Goal: Answer question/provide support: Share knowledge or assist other users

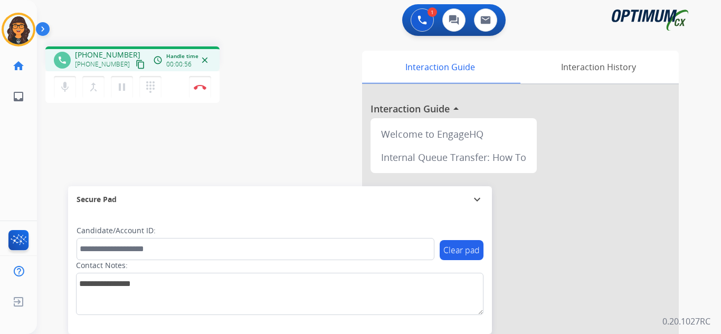
click at [136, 67] on mat-icon "content_copy" at bounding box center [141, 65] width 10 height 10
click at [203, 84] on button "Disconnect" at bounding box center [200, 87] width 22 height 22
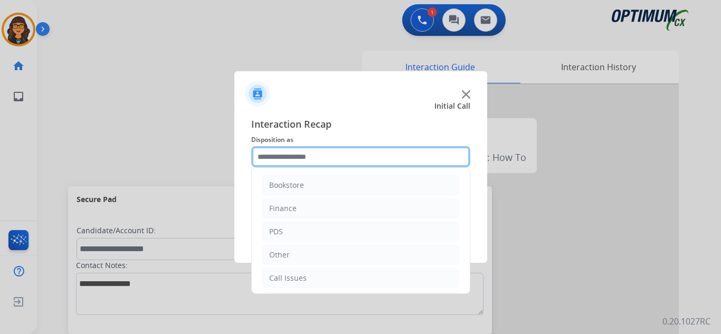
click at [314, 152] on input "text" at bounding box center [360, 156] width 219 height 21
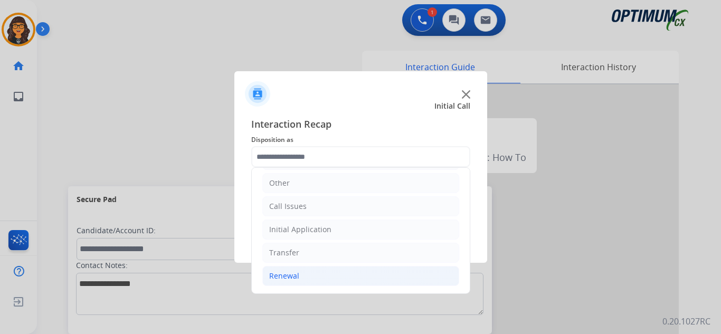
click at [286, 272] on div "Renewal" at bounding box center [284, 276] width 30 height 11
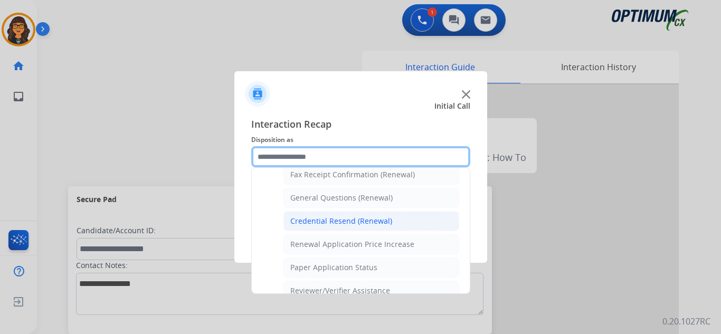
scroll to position [283, 0]
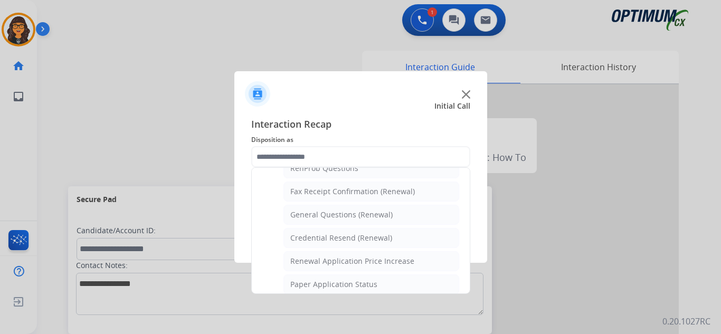
click at [328, 214] on div "General Questions (Renewal)" at bounding box center [341, 215] width 102 height 11
type input "**********"
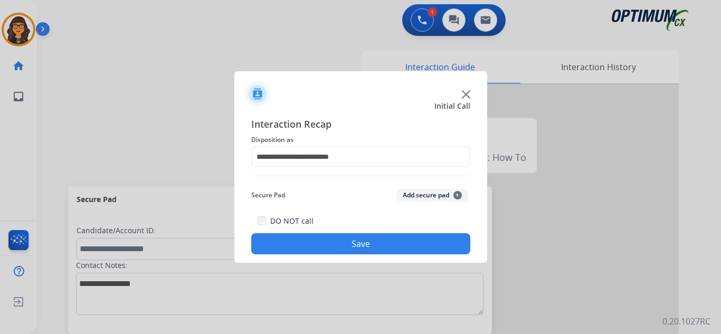
click at [345, 240] on button "Save" at bounding box center [360, 243] width 219 height 21
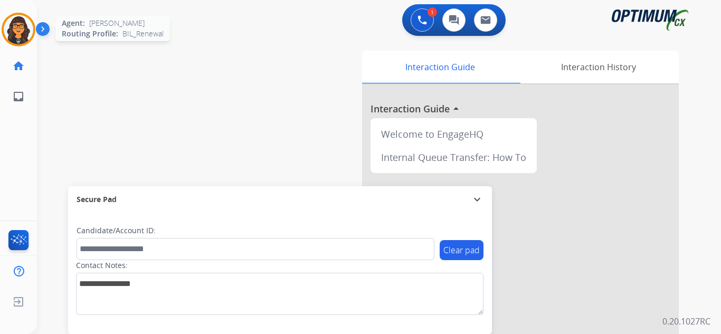
click at [21, 34] on img at bounding box center [19, 30] width 30 height 30
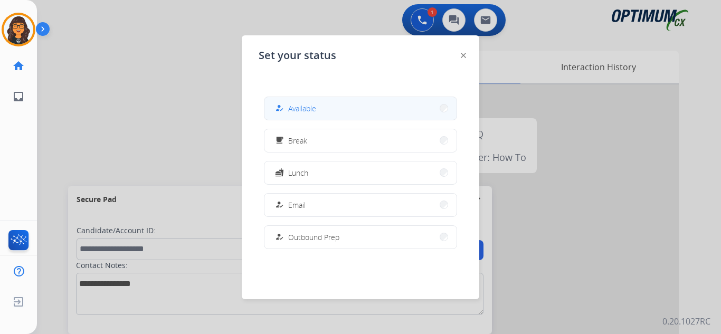
click at [355, 111] on button "how_to_reg Available" at bounding box center [361, 108] width 192 height 23
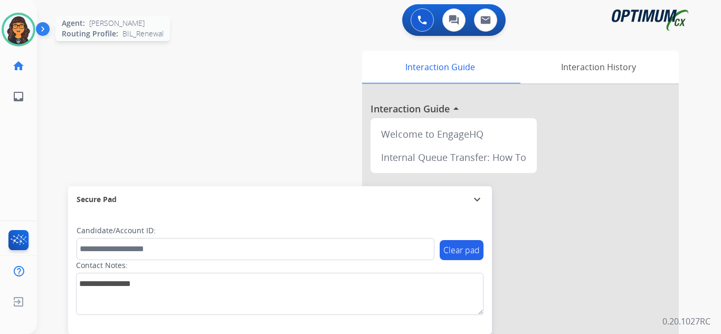
click at [25, 39] on img at bounding box center [19, 30] width 30 height 30
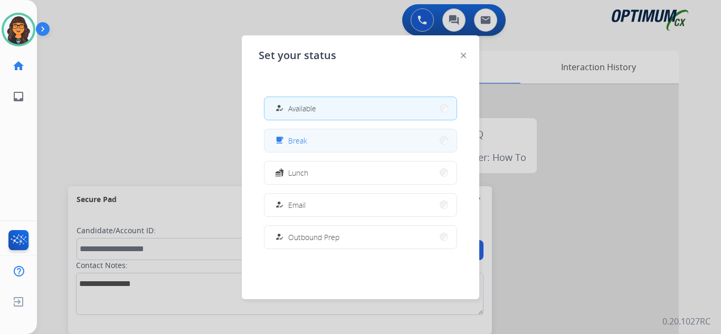
click at [335, 150] on button "free_breakfast Break" at bounding box center [361, 140] width 192 height 23
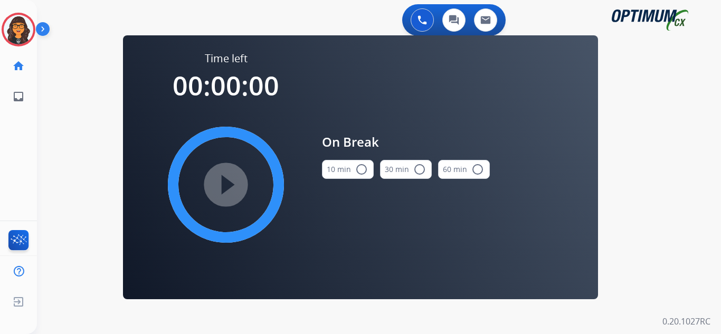
drag, startPoint x: 348, startPoint y: 163, endPoint x: 311, endPoint y: 175, distance: 38.9
click at [343, 169] on button "10 min radio_button_unchecked" at bounding box center [348, 169] width 52 height 19
click at [232, 179] on mat-icon "play_circle_filled" at bounding box center [226, 185] width 13 height 13
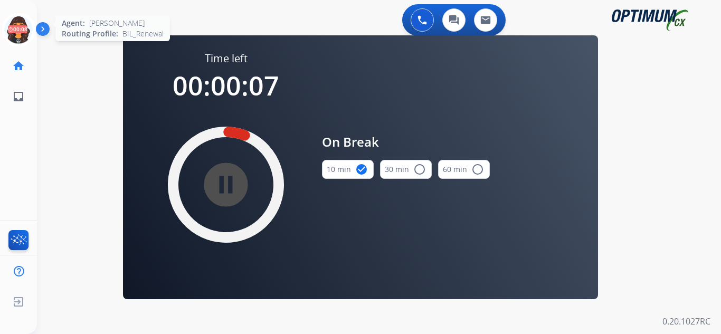
click at [13, 31] on icon at bounding box center [19, 30] width 34 height 34
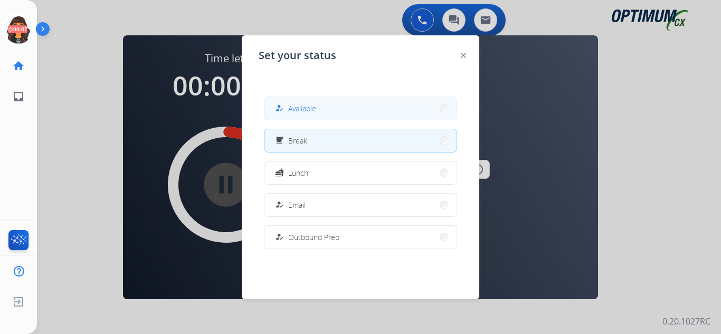
click at [306, 107] on span "Available" at bounding box center [302, 108] width 28 height 11
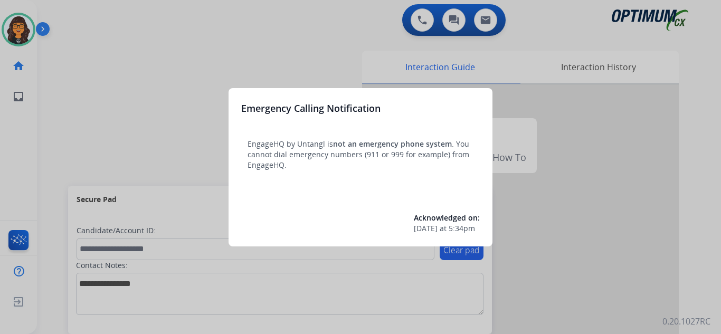
click at [72, 11] on div at bounding box center [360, 167] width 721 height 334
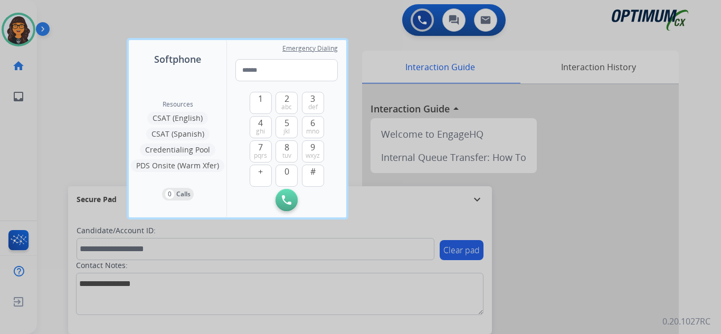
click at [71, 11] on div at bounding box center [360, 167] width 721 height 334
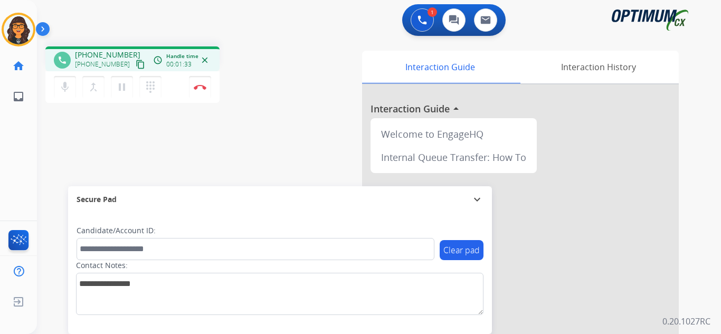
click at [136, 62] on mat-icon "content_copy" at bounding box center [141, 65] width 10 height 10
click at [196, 83] on button "Disconnect" at bounding box center [200, 87] width 22 height 22
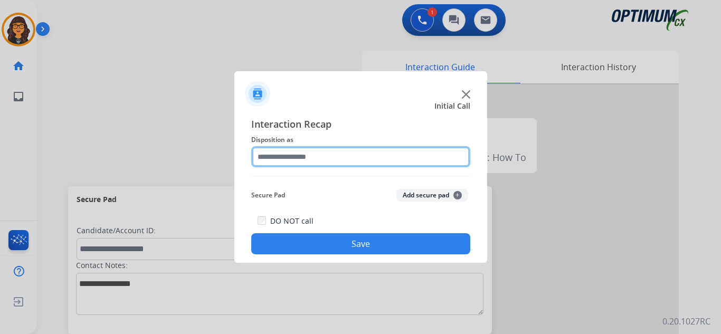
click at [276, 153] on input "text" at bounding box center [360, 156] width 219 height 21
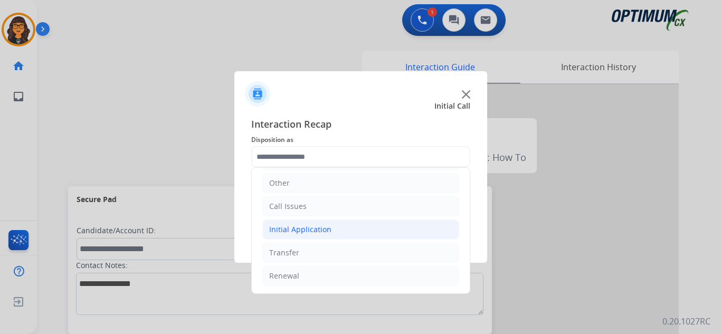
click at [308, 222] on li "Initial Application" at bounding box center [360, 230] width 197 height 20
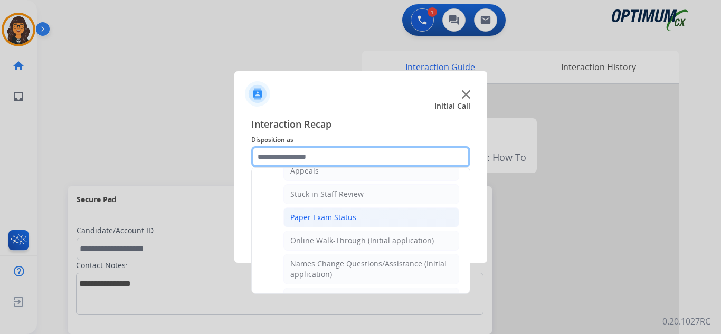
scroll to position [177, 0]
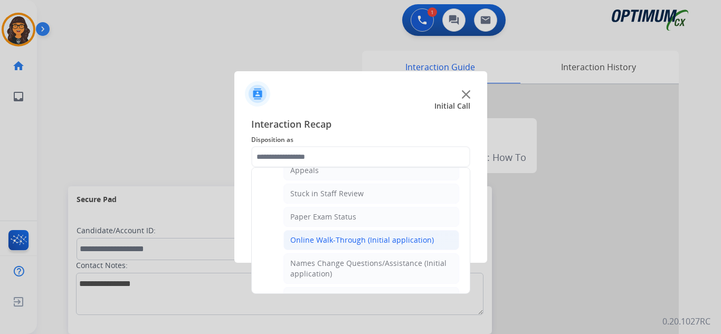
click at [332, 231] on li "Online Walk-Through (Initial application)" at bounding box center [372, 240] width 176 height 20
type input "**********"
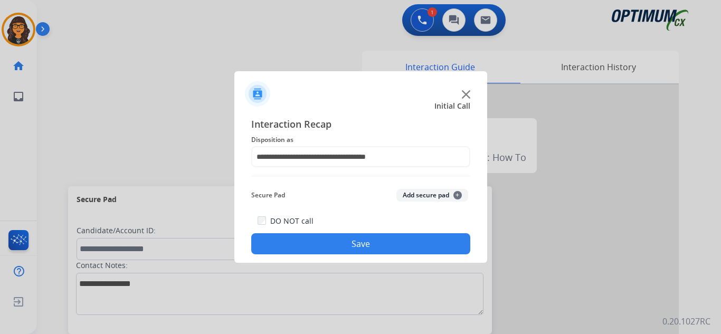
click at [334, 248] on button "Save" at bounding box center [360, 243] width 219 height 21
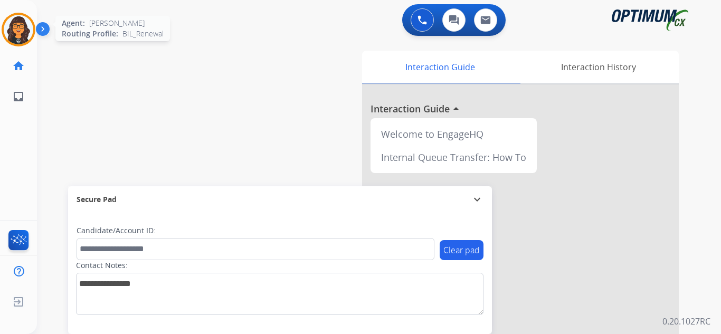
click at [25, 35] on img at bounding box center [19, 30] width 30 height 30
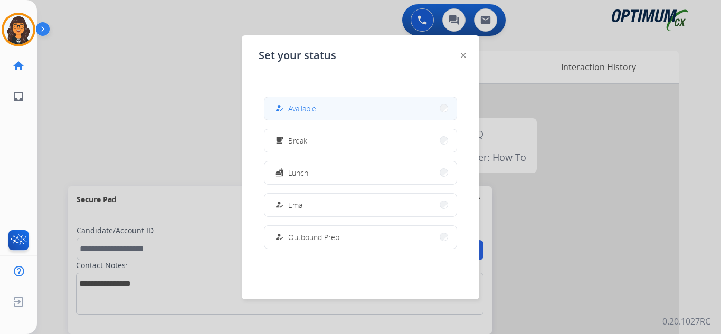
click at [276, 107] on button "how_to_reg Available" at bounding box center [361, 108] width 192 height 23
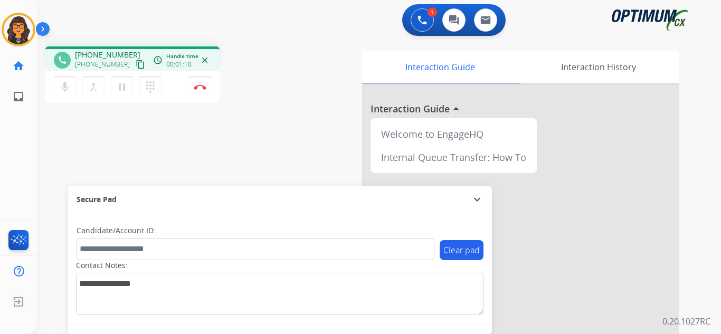
click at [136, 66] on mat-icon "content_copy" at bounding box center [141, 65] width 10 height 10
click at [125, 88] on mat-icon "pause" at bounding box center [122, 87] width 13 height 13
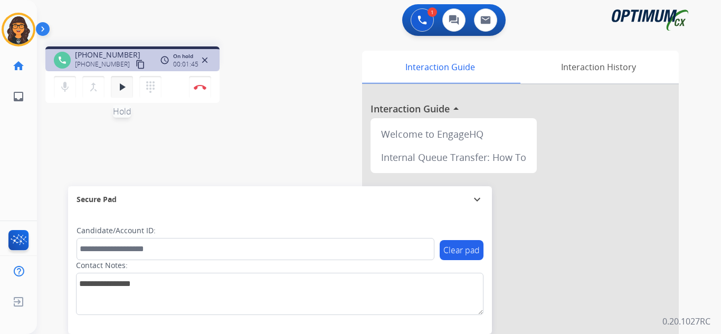
click at [117, 87] on mat-icon "play_arrow" at bounding box center [122, 87] width 13 height 13
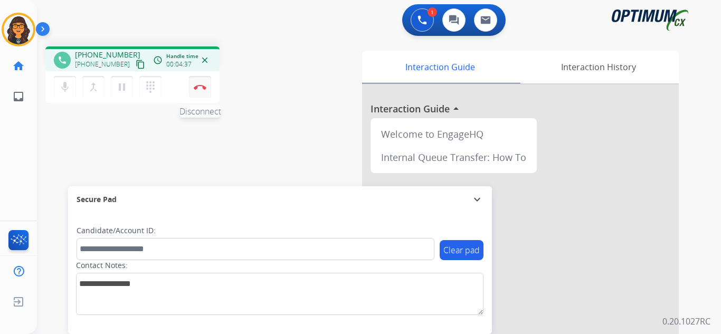
click at [203, 84] on button "Disconnect" at bounding box center [200, 87] width 22 height 22
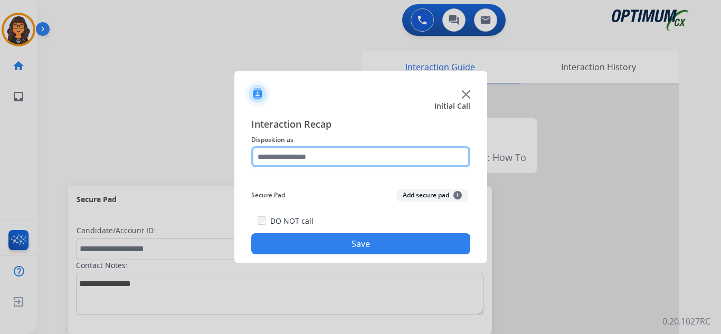
click at [290, 158] on input "text" at bounding box center [360, 156] width 219 height 21
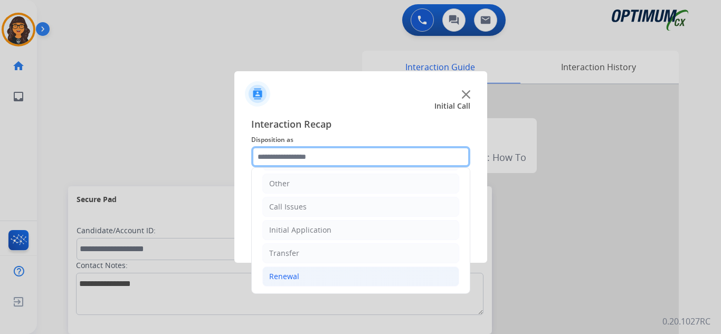
scroll to position [72, 0]
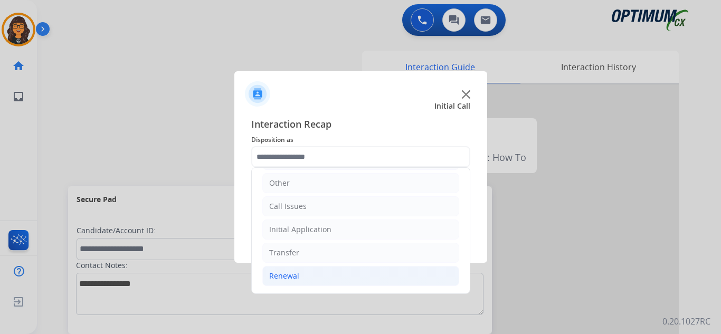
click at [288, 273] on div "Renewal" at bounding box center [284, 276] width 30 height 11
click at [309, 226] on div "Initial Application" at bounding box center [300, 229] width 62 height 11
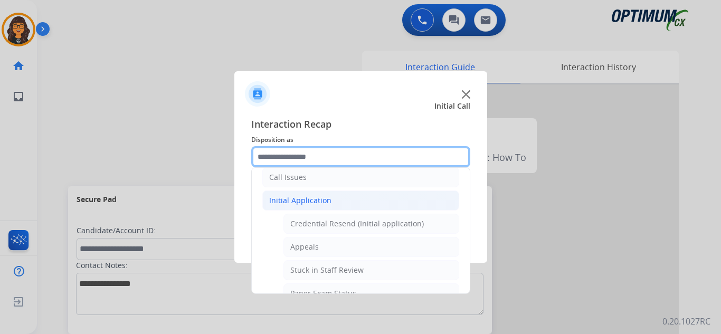
scroll to position [125, 0]
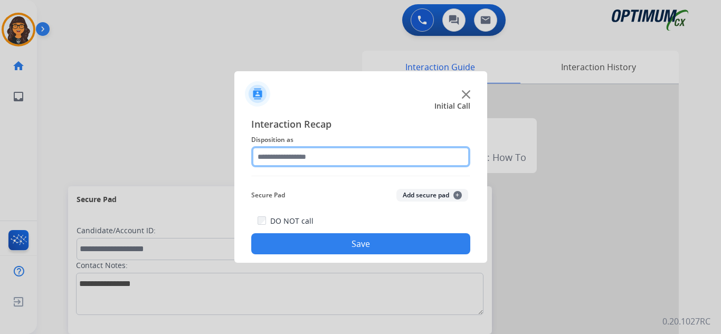
click at [342, 160] on input "text" at bounding box center [360, 156] width 219 height 21
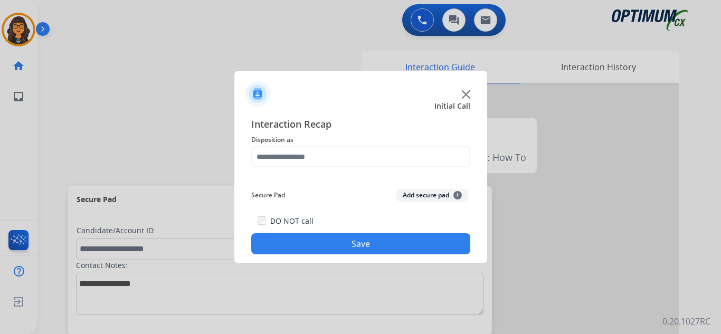
click at [297, 123] on span "Interaction Recap" at bounding box center [360, 125] width 219 height 17
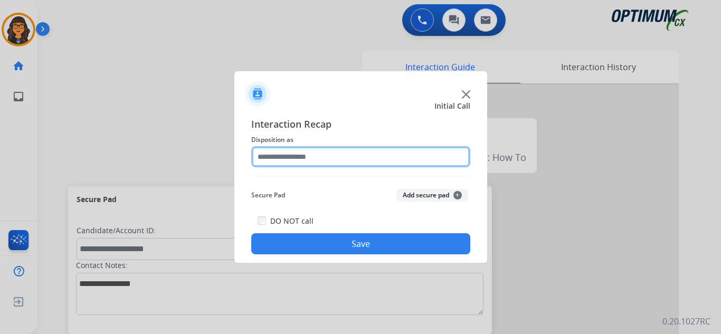
click at [289, 164] on input "text" at bounding box center [360, 156] width 219 height 21
click at [295, 153] on input "text" at bounding box center [360, 156] width 219 height 21
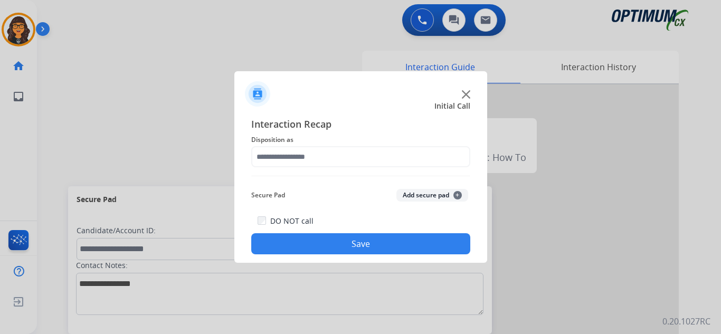
drag, startPoint x: 296, startPoint y: 134, endPoint x: 295, endPoint y: 147, distance: 13.8
click at [297, 134] on span "Disposition as" at bounding box center [360, 140] width 219 height 13
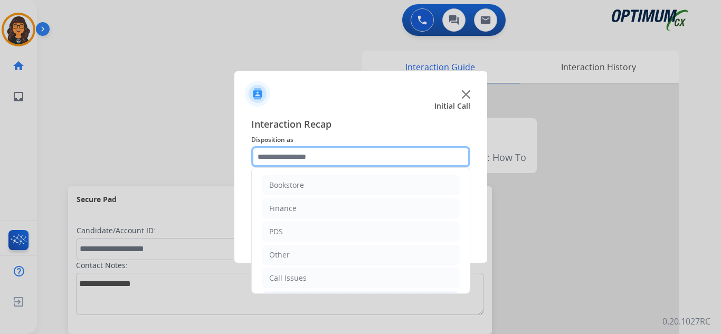
click at [294, 163] on input "text" at bounding box center [360, 156] width 219 height 21
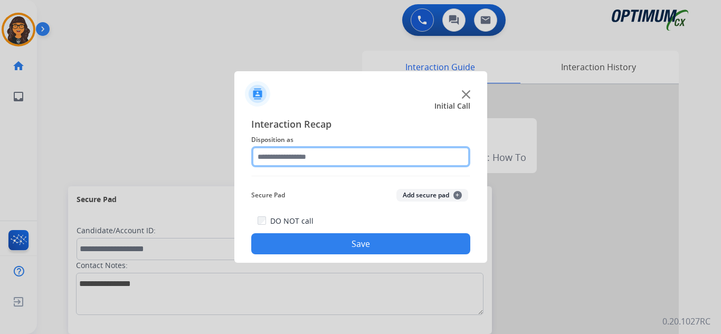
click at [308, 151] on input "text" at bounding box center [360, 156] width 219 height 21
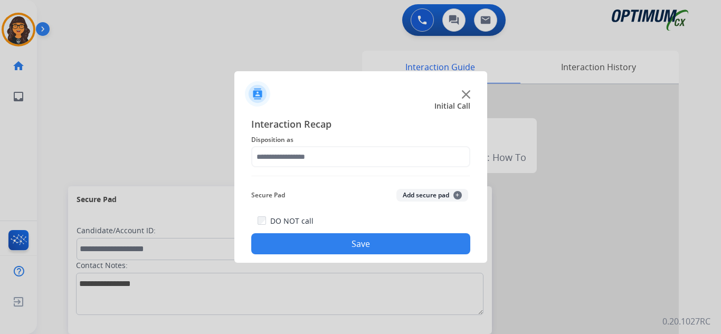
click at [386, 126] on span "Interaction Recap" at bounding box center [360, 125] width 219 height 17
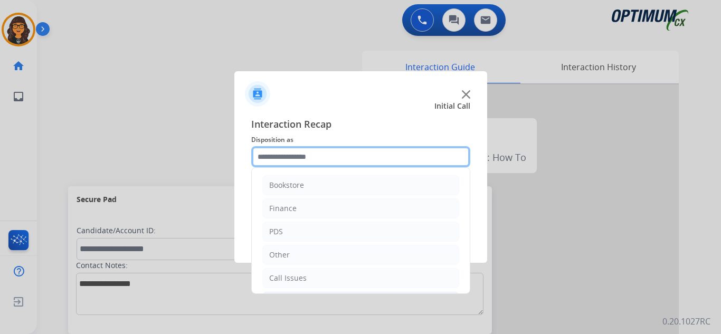
click at [356, 163] on input "text" at bounding box center [360, 156] width 219 height 21
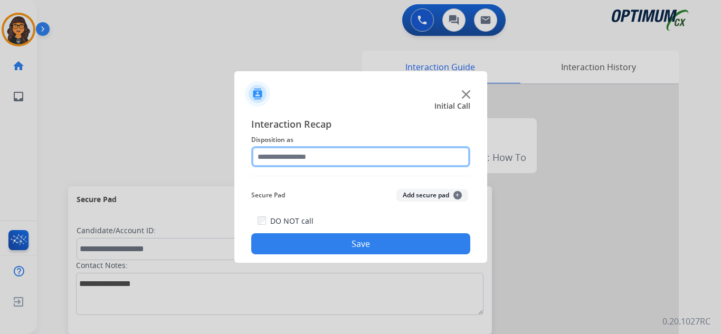
click at [339, 154] on input "text" at bounding box center [360, 156] width 219 height 21
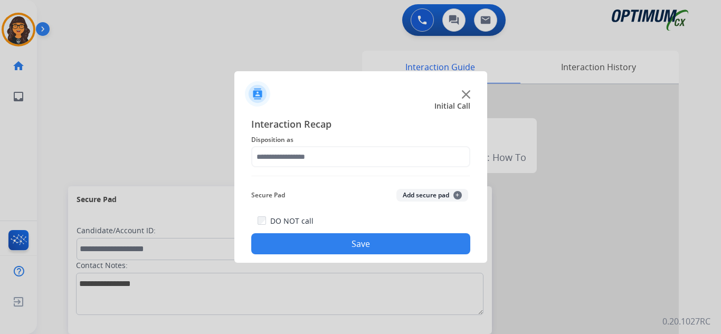
click at [367, 129] on span "Interaction Recap" at bounding box center [360, 125] width 219 height 17
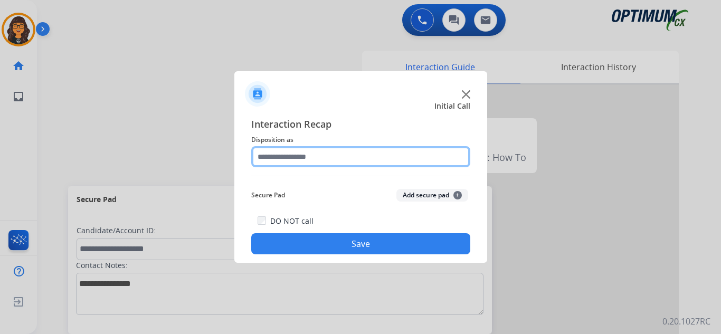
click at [344, 161] on input "text" at bounding box center [360, 156] width 219 height 21
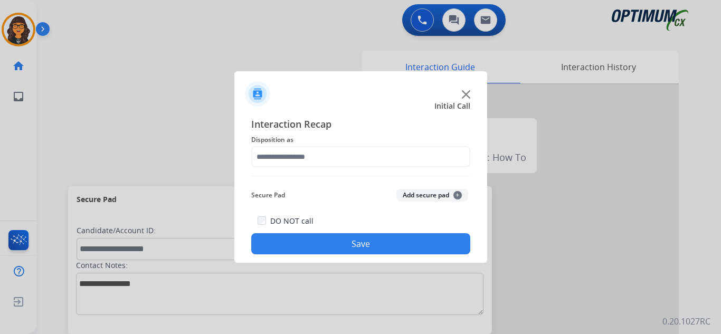
click at [278, 195] on span "Secure Pad" at bounding box center [268, 195] width 34 height 13
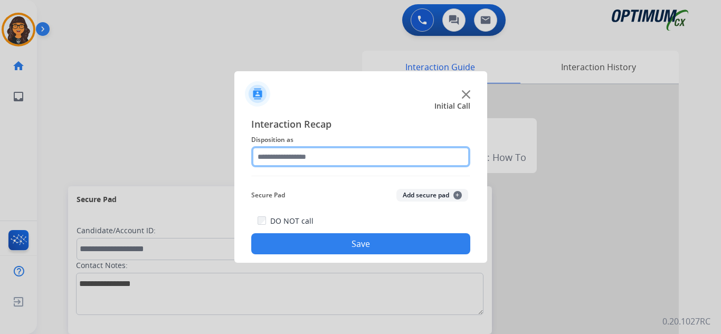
click at [277, 159] on input "text" at bounding box center [360, 156] width 219 height 21
click at [297, 156] on input "text" at bounding box center [360, 156] width 219 height 21
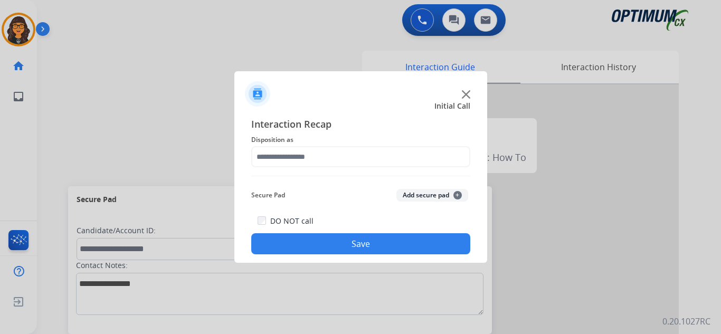
click at [341, 127] on span "Interaction Recap" at bounding box center [360, 125] width 219 height 17
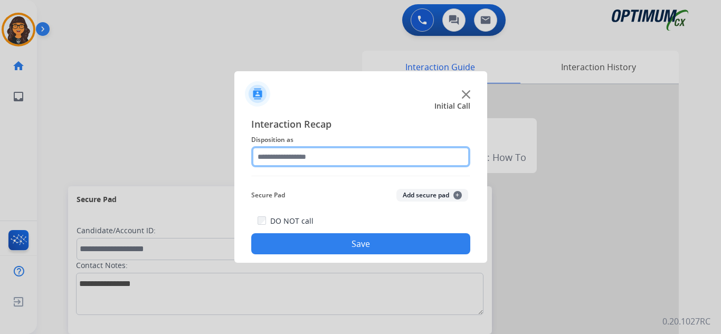
click at [331, 152] on input "text" at bounding box center [360, 156] width 219 height 21
type input "*"
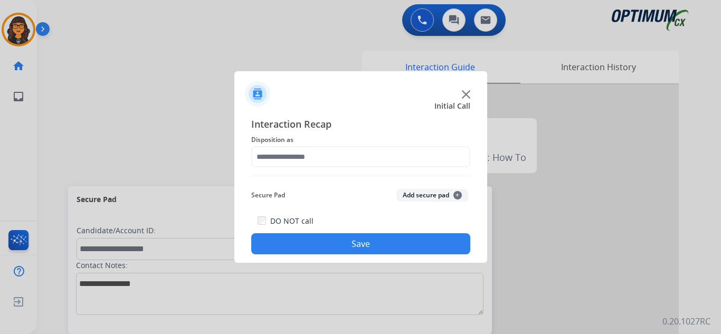
click at [332, 128] on span "Interaction Recap" at bounding box center [360, 125] width 219 height 17
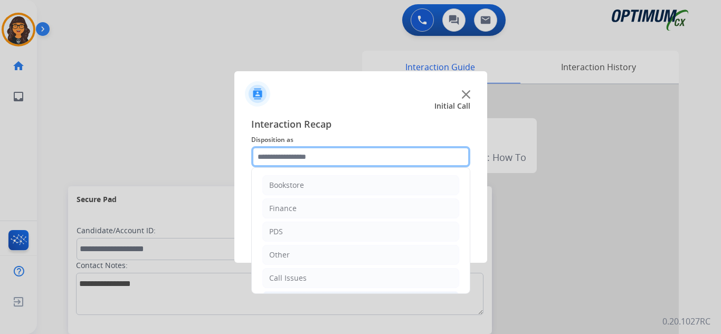
click at [307, 155] on input "text" at bounding box center [360, 156] width 219 height 21
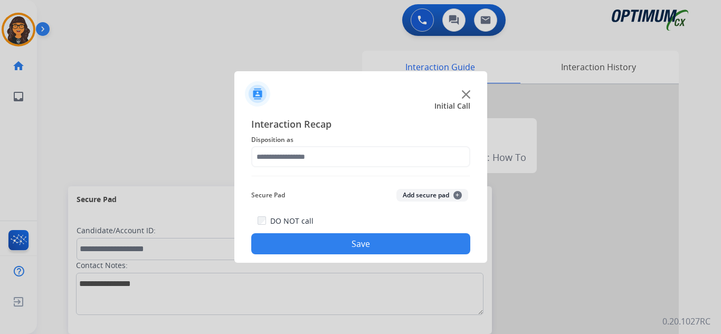
click at [458, 130] on span "Interaction Recap" at bounding box center [360, 125] width 219 height 17
click at [403, 168] on div "Interaction Recap Disposition as Secure Pad Add secure pad + DO NOT call Save" at bounding box center [360, 186] width 219 height 138
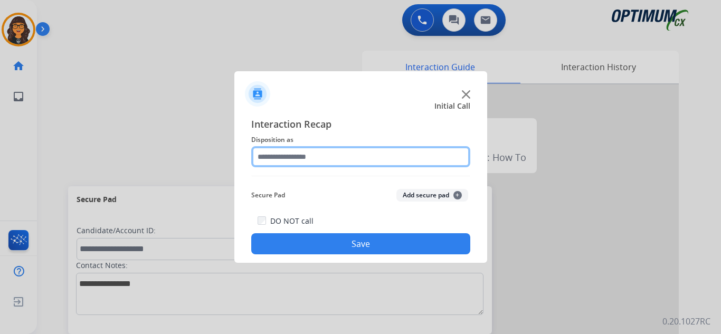
click at [289, 166] on input "text" at bounding box center [360, 156] width 219 height 21
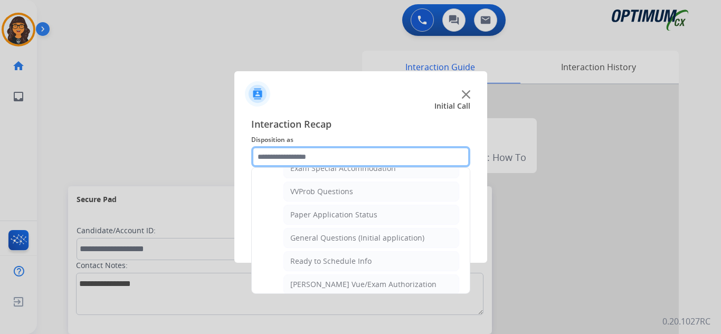
scroll to position [581, 0]
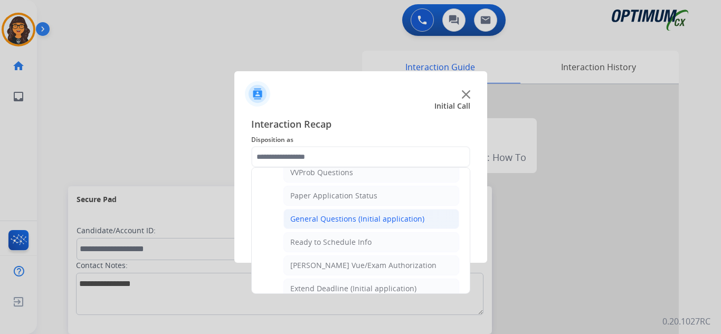
click at [336, 217] on div "General Questions (Initial application)" at bounding box center [357, 219] width 134 height 11
type input "**********"
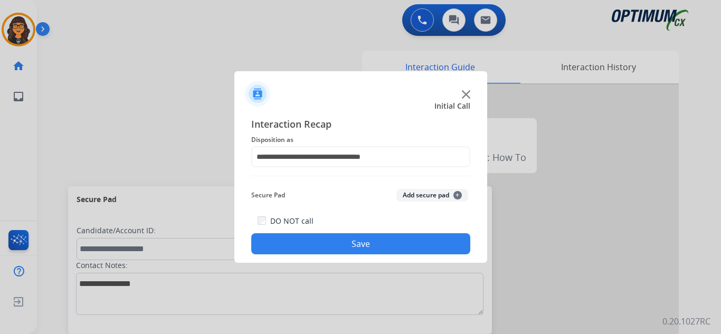
drag, startPoint x: 333, startPoint y: 238, endPoint x: 288, endPoint y: 205, distance: 55.6
click at [333, 238] on button "Save" at bounding box center [360, 243] width 219 height 21
